Goal: Task Accomplishment & Management: Manage account settings

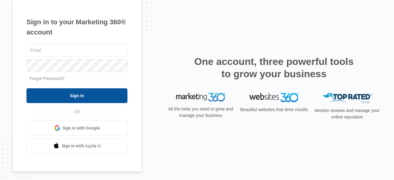
type input "[EMAIL_ADDRESS][DOMAIN_NAME]"
click at [90, 97] on input "Sign In" at bounding box center [76, 95] width 101 height 15
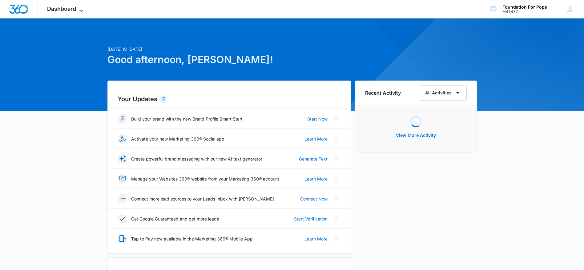
click at [81, 6] on div "Dashboard Apps Reputation Websites Forms CRM Email Social Content Ads Intellige…" at bounding box center [66, 9] width 56 height 18
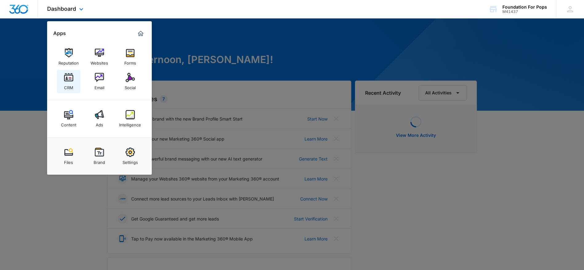
click at [67, 81] on img at bounding box center [68, 77] width 9 height 9
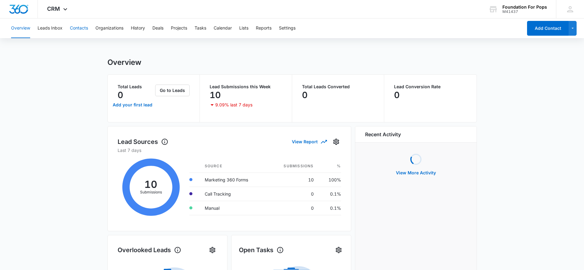
click at [75, 24] on button "Contacts" at bounding box center [79, 28] width 18 height 20
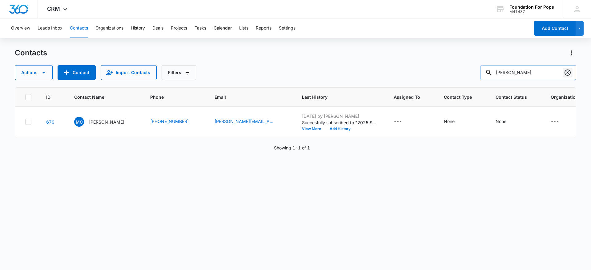
click at [567, 69] on icon "Clear" at bounding box center [567, 72] width 7 height 7
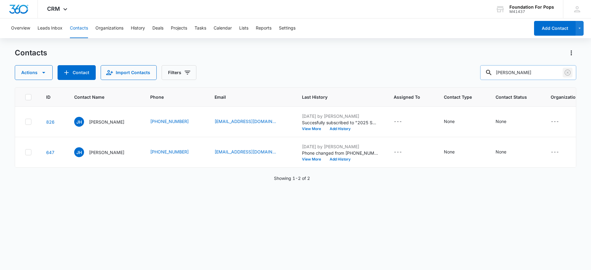
drag, startPoint x: 566, startPoint y: 71, endPoint x: 543, endPoint y: 71, distance: 23.4
click at [551, 72] on div "[PERSON_NAME]" at bounding box center [528, 72] width 96 height 15
click at [536, 72] on input "[PERSON_NAME]" at bounding box center [528, 72] width 96 height 15
type input "j"
type input "[PERSON_NAME]"
